Goal: Check status: Check status

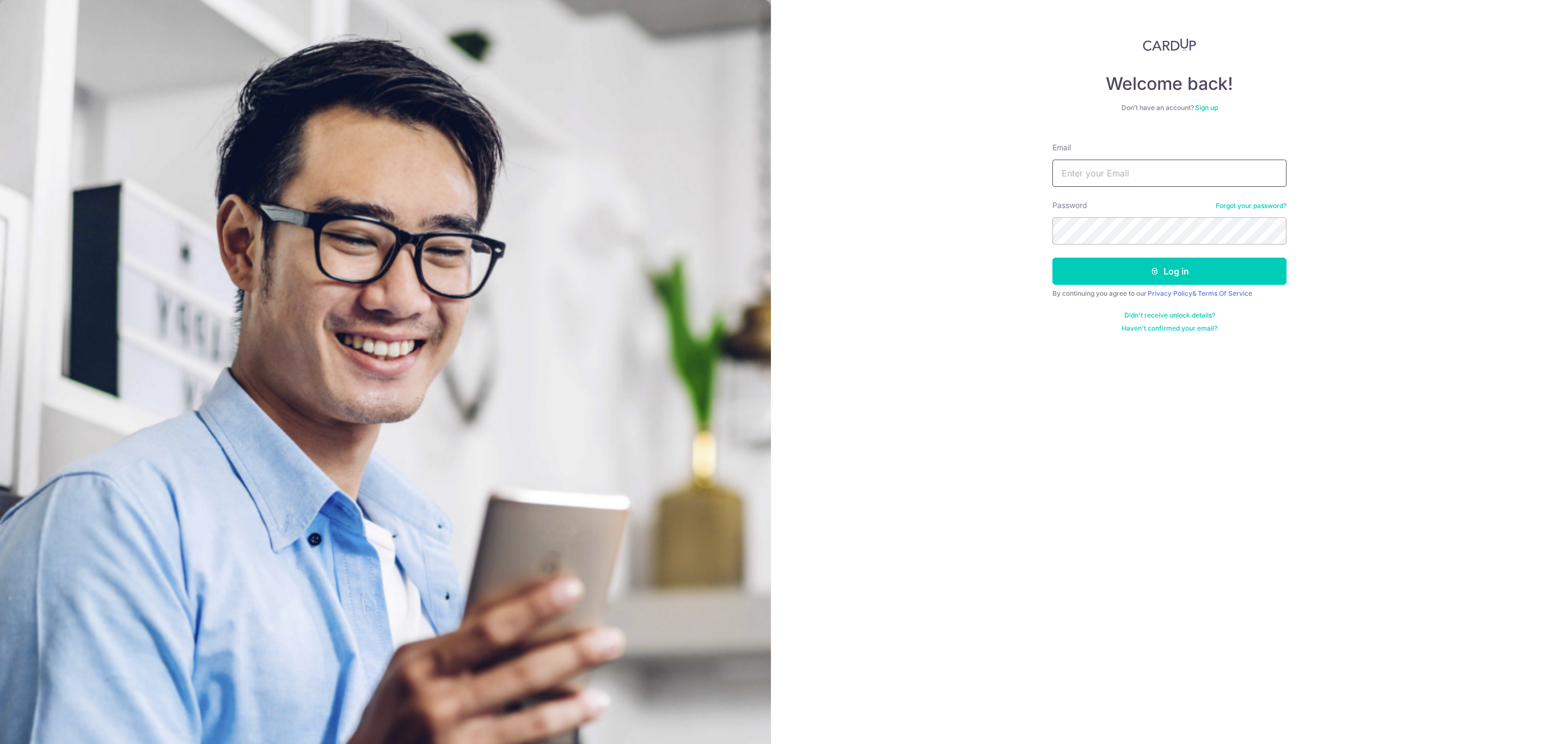
click at [1165, 173] on input "Email" at bounding box center [1169, 173] width 234 height 27
type input "[EMAIL_ADDRESS][DOMAIN_NAME]"
click at [1052, 258] on button "Log in" at bounding box center [1169, 271] width 234 height 27
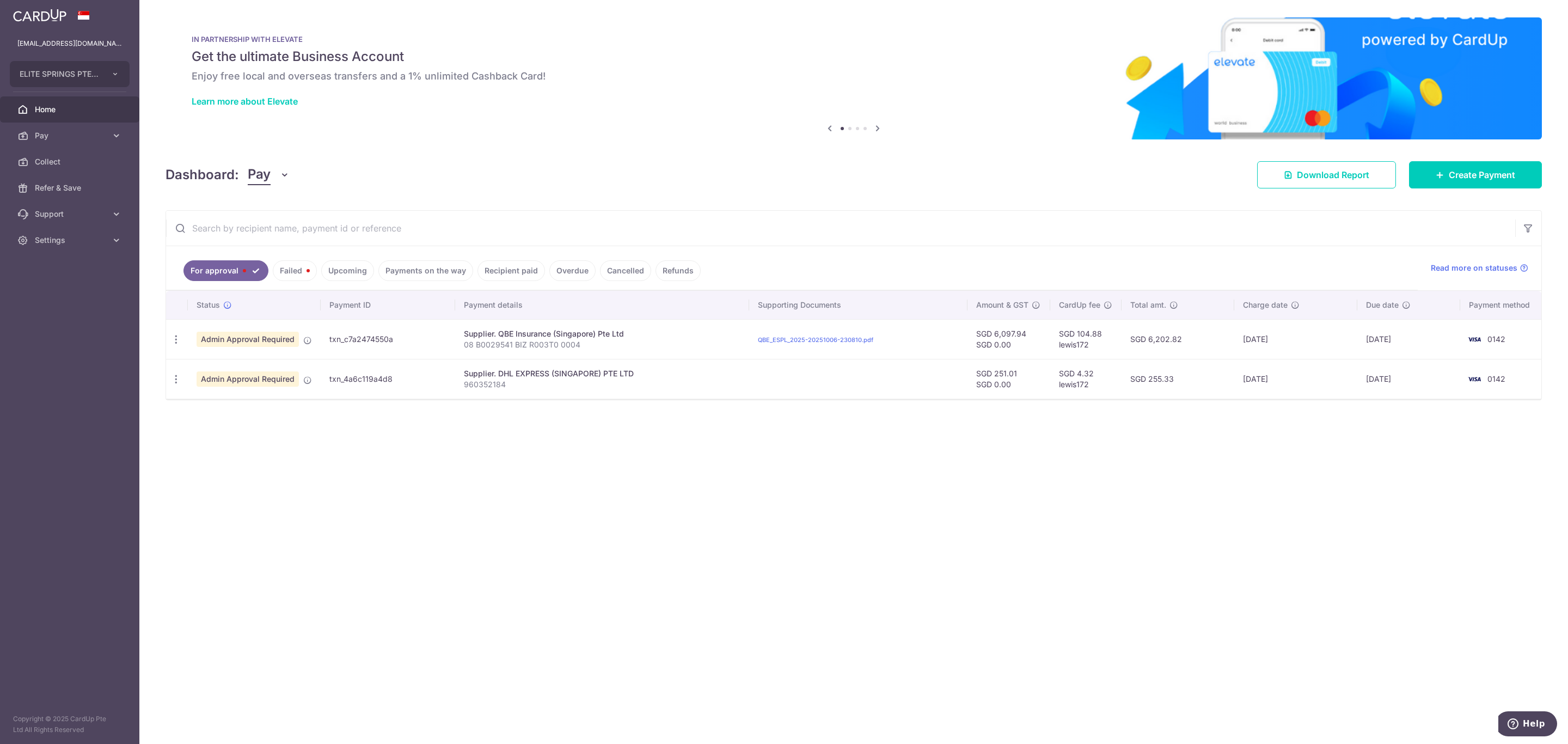
click at [295, 268] on link "Failed" at bounding box center [295, 271] width 44 height 21
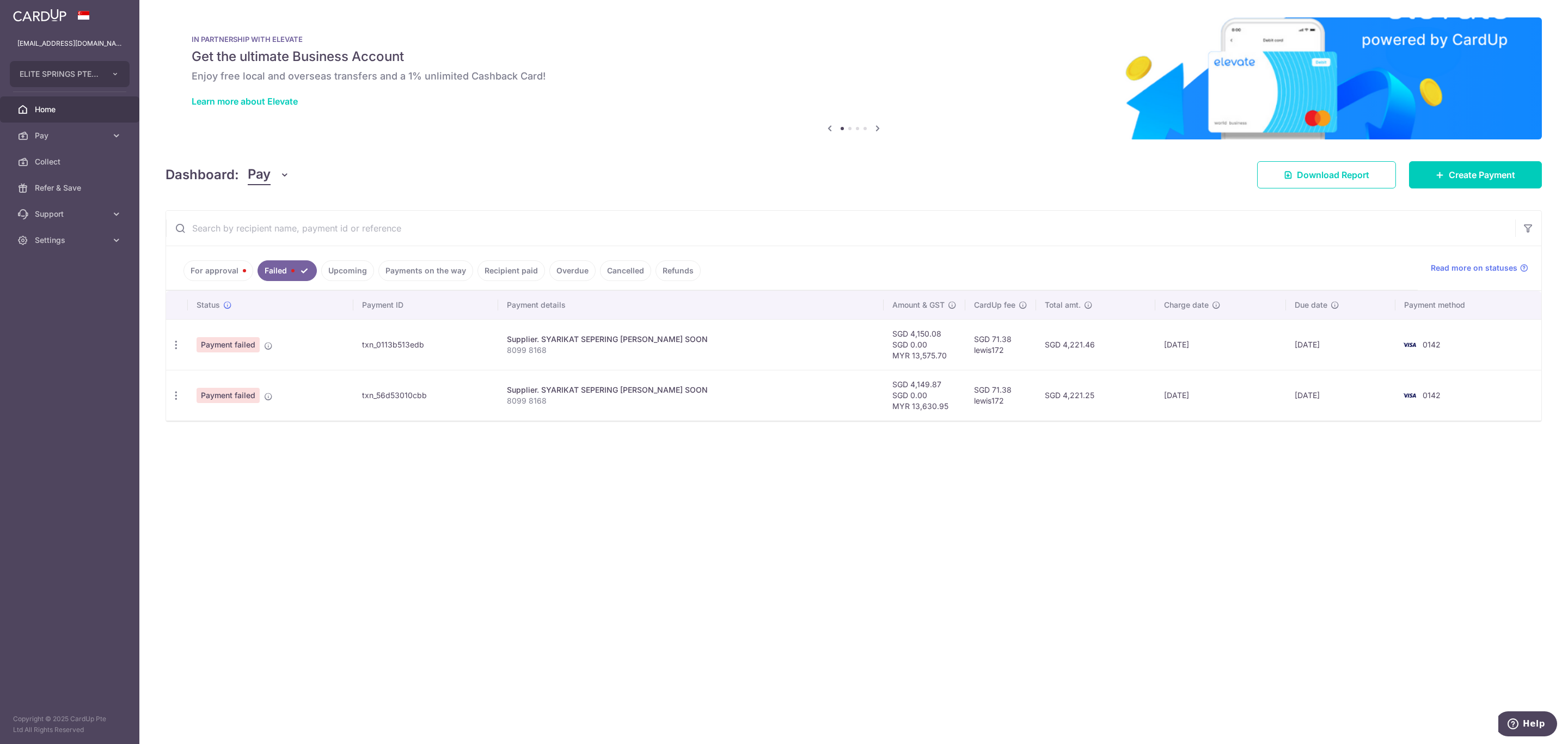
click at [359, 270] on link "Upcoming" at bounding box center [348, 271] width 53 height 21
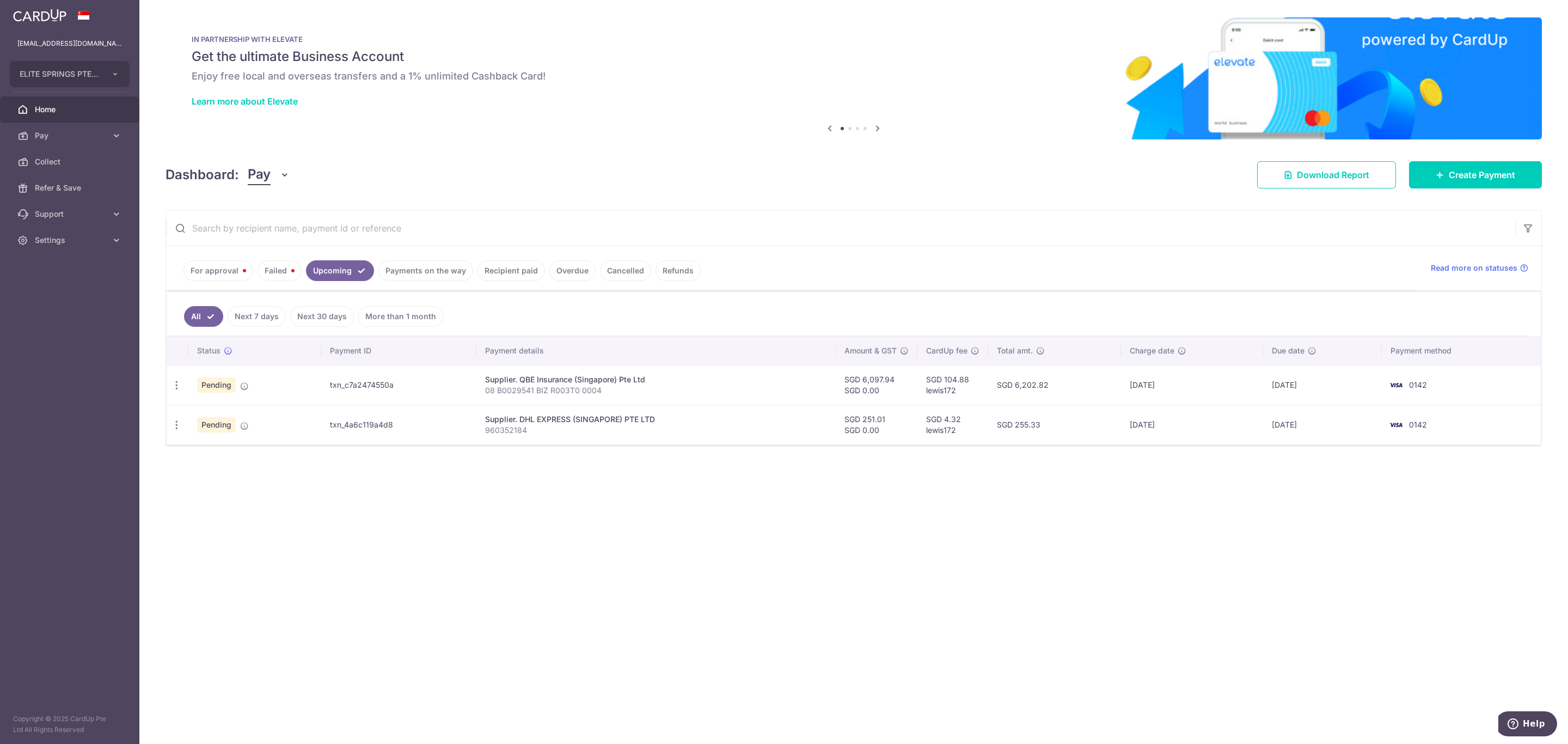
click at [399, 270] on link "Payments on the way" at bounding box center [426, 271] width 95 height 21
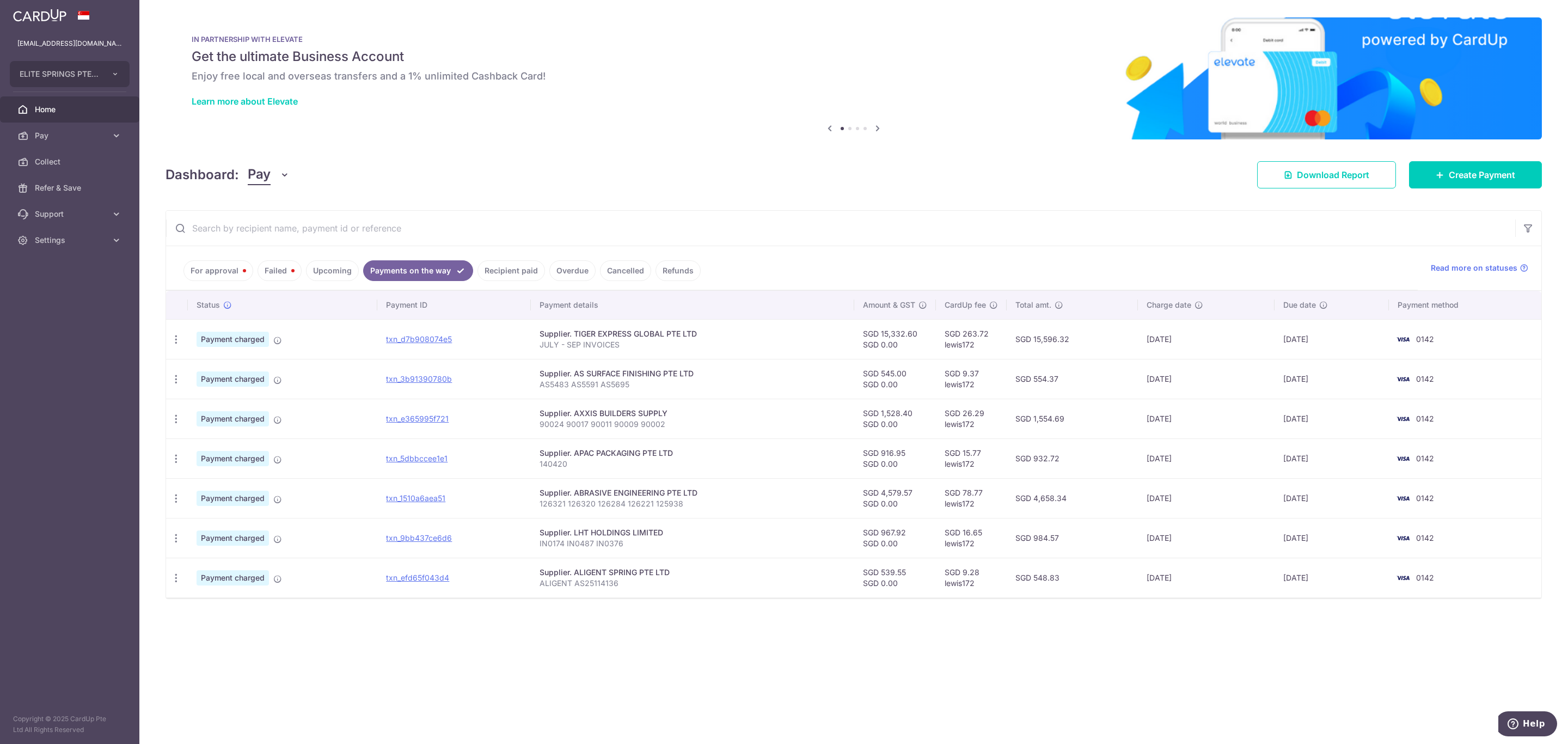
click at [502, 276] on link "Recipient paid" at bounding box center [511, 271] width 68 height 21
